Goal: Information Seeking & Learning: Compare options

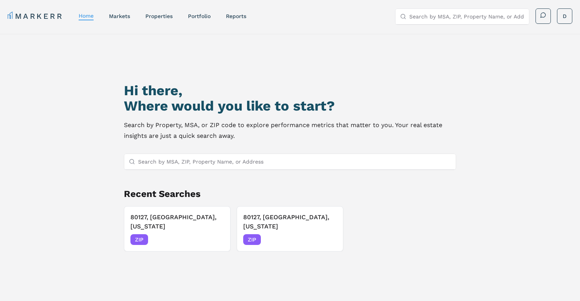
click at [197, 23] on div "MARKERR home markets properties Portfolio reports Search by MSA, ZIP, Property …" at bounding box center [290, 16] width 565 height 16
click at [196, 15] on link "Portfolio" at bounding box center [199, 16] width 23 height 6
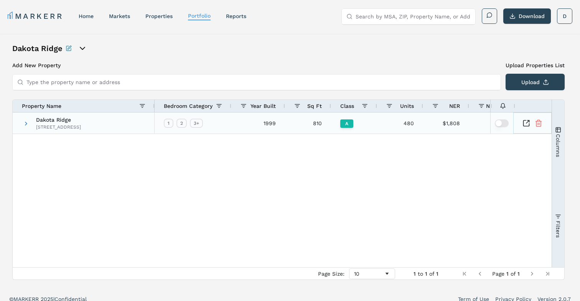
click at [528, 122] on icon "Inspect Comparable" at bounding box center [526, 123] width 8 height 8
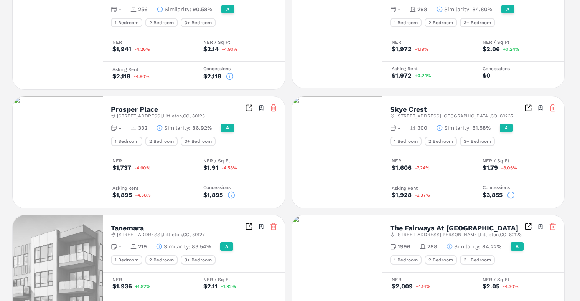
scroll to position [308, 0]
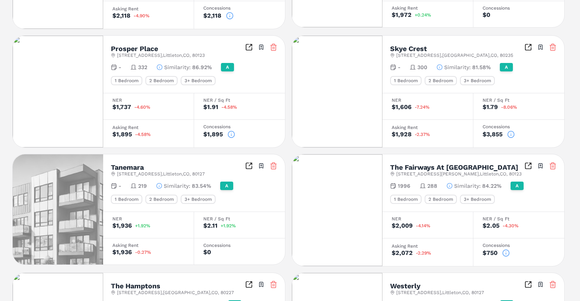
click at [418, 49] on h2 "Skye Crest" at bounding box center [408, 48] width 37 height 7
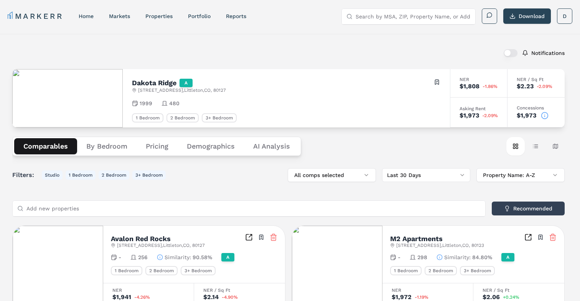
scroll to position [0, 0]
click at [160, 146] on button "Pricing" at bounding box center [157, 146] width 41 height 16
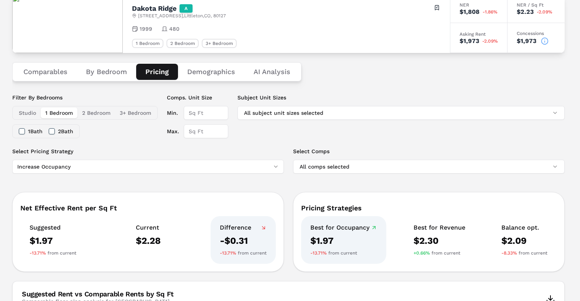
scroll to position [103, 0]
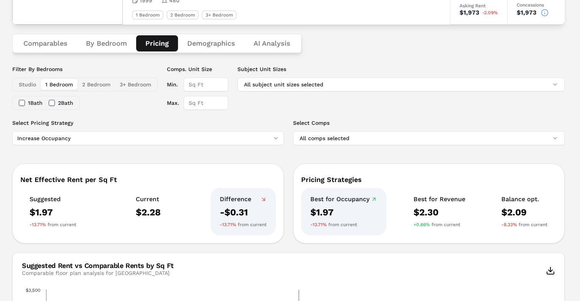
click at [73, 81] on button "1 Bedroom" at bounding box center [59, 84] width 37 height 11
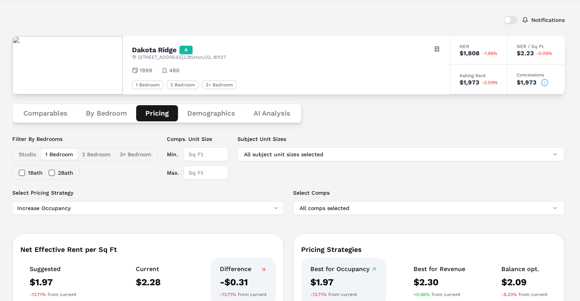
scroll to position [33, 0]
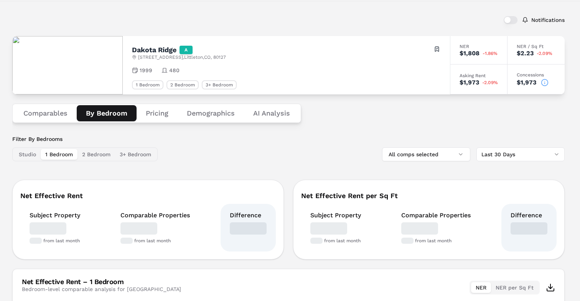
click at [96, 113] on button "By Bedroom" at bounding box center [107, 113] width 60 height 16
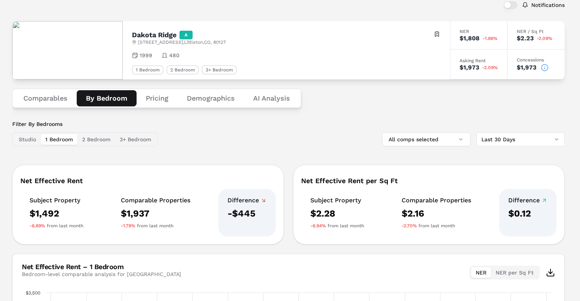
scroll to position [52, 0]
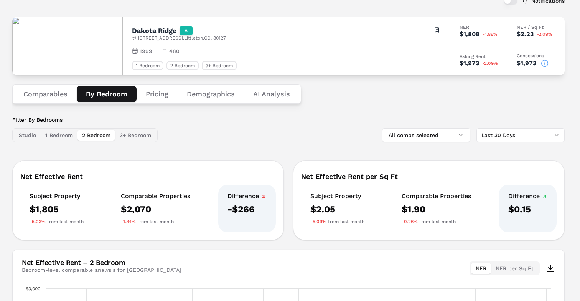
click at [105, 137] on button "2 Bedroom" at bounding box center [96, 135] width 38 height 11
click at [125, 135] on button "3+ Bedroom" at bounding box center [135, 135] width 41 height 11
click at [103, 134] on button "2 Bedroom" at bounding box center [96, 135] width 38 height 11
click at [70, 136] on button "1 Bedroom" at bounding box center [59, 135] width 37 height 11
click at [43, 98] on button "Comparables" at bounding box center [45, 94] width 63 height 16
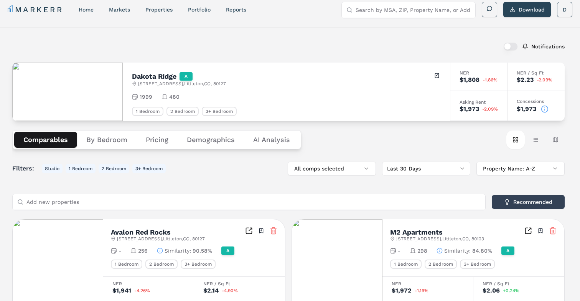
scroll to position [9, 0]
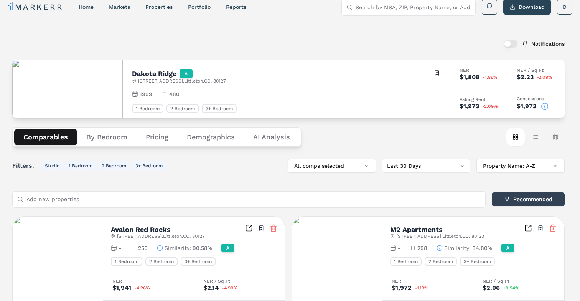
click at [116, 141] on button "By Bedroom" at bounding box center [106, 137] width 59 height 16
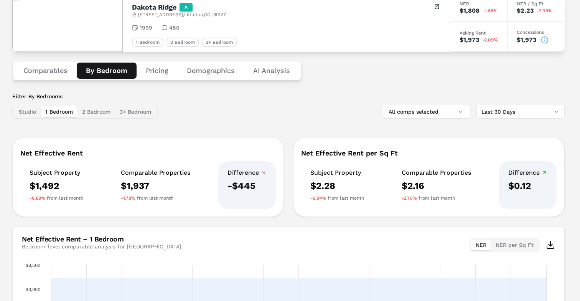
scroll to position [75, 0]
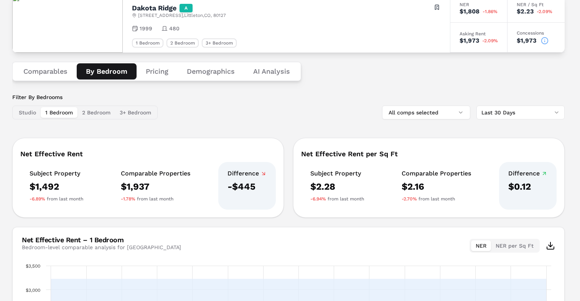
click at [159, 72] on button "Pricing" at bounding box center [157, 71] width 41 height 16
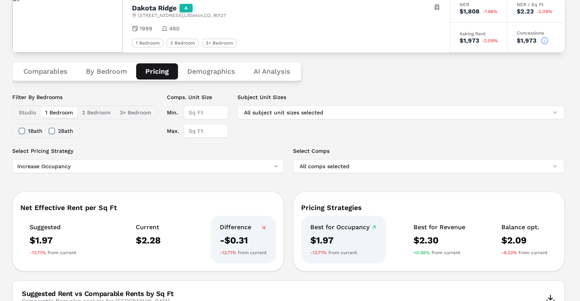
click at [96, 109] on button "2 Bedroom" at bounding box center [96, 112] width 38 height 11
click at [128, 110] on button "3+ Bedroom" at bounding box center [135, 112] width 41 height 11
click at [57, 114] on button "1 Bedroom" at bounding box center [59, 112] width 37 height 11
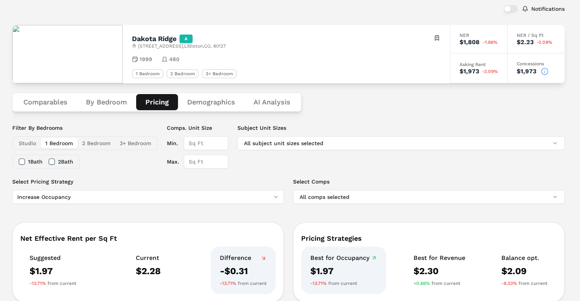
scroll to position [36, 0]
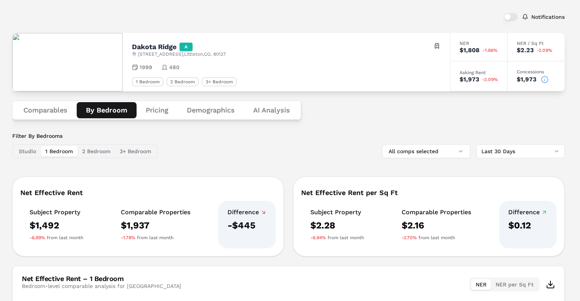
click at [97, 111] on button "By Bedroom" at bounding box center [107, 110] width 60 height 16
click at [412, 153] on button "All comps selected" at bounding box center [426, 151] width 88 height 14
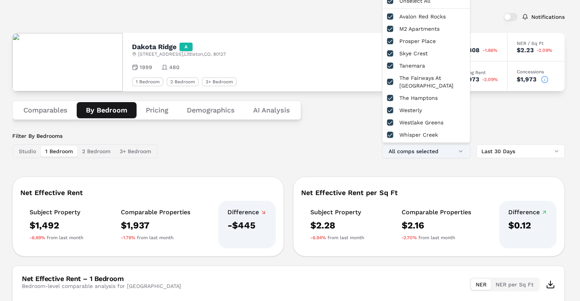
click at [412, 153] on button "All comps selected" at bounding box center [426, 151] width 88 height 14
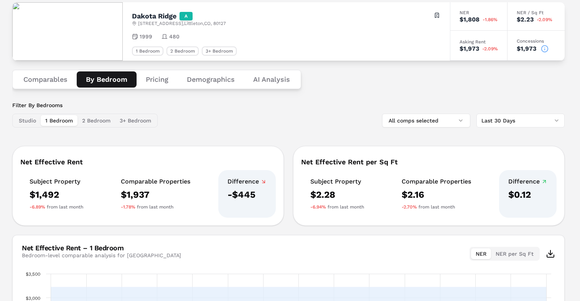
scroll to position [59, 0]
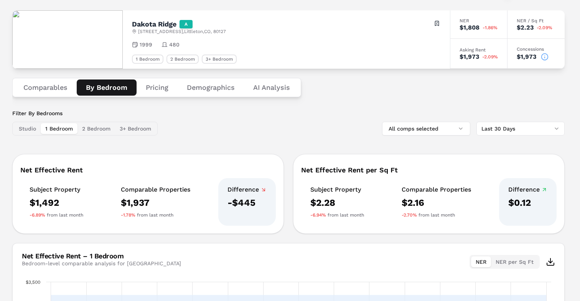
click at [93, 129] on button "2 Bedroom" at bounding box center [96, 128] width 38 height 11
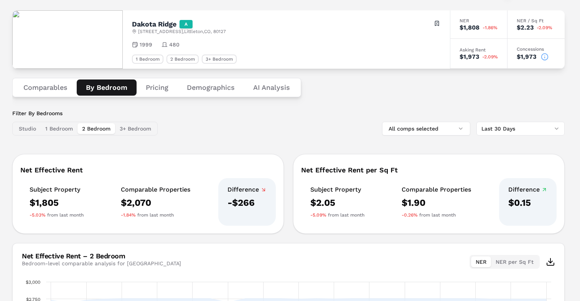
click at [133, 131] on button "3+ Bedroom" at bounding box center [135, 128] width 41 height 11
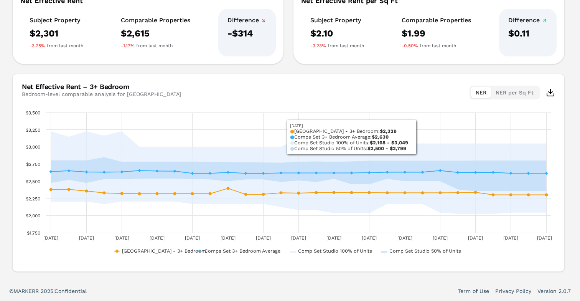
scroll to position [228, 0]
